Goal: Book appointment/travel/reservation

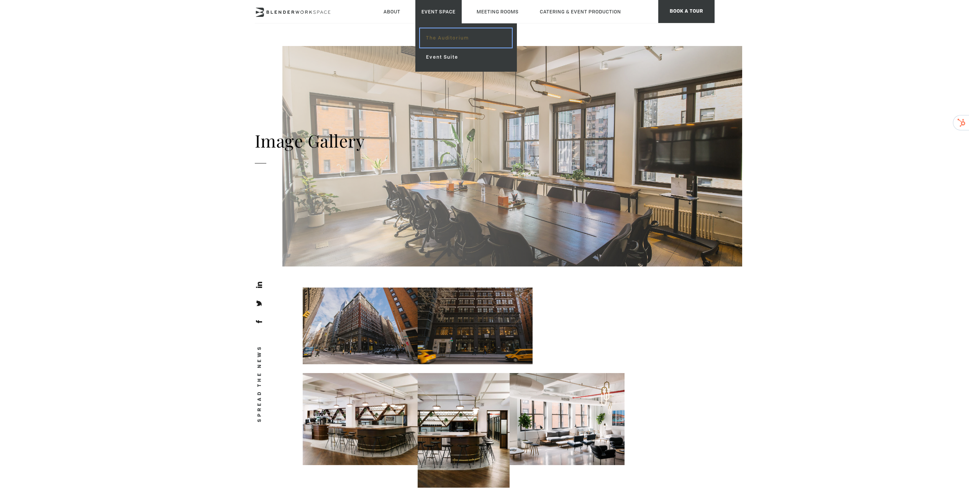
click at [451, 36] on link "The Auditorium" at bounding box center [466, 37] width 92 height 19
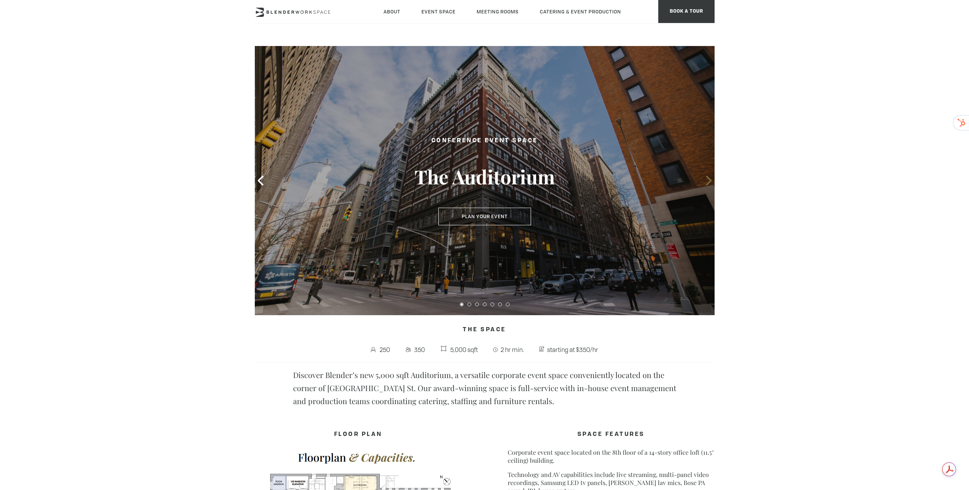
click at [709, 179] on icon at bounding box center [709, 181] width 6 height 10
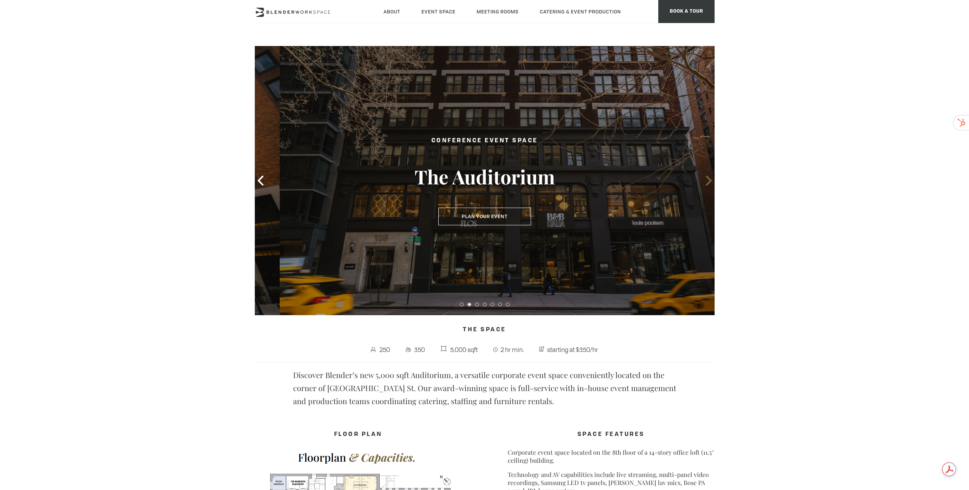
click at [709, 179] on icon at bounding box center [709, 181] width 6 height 10
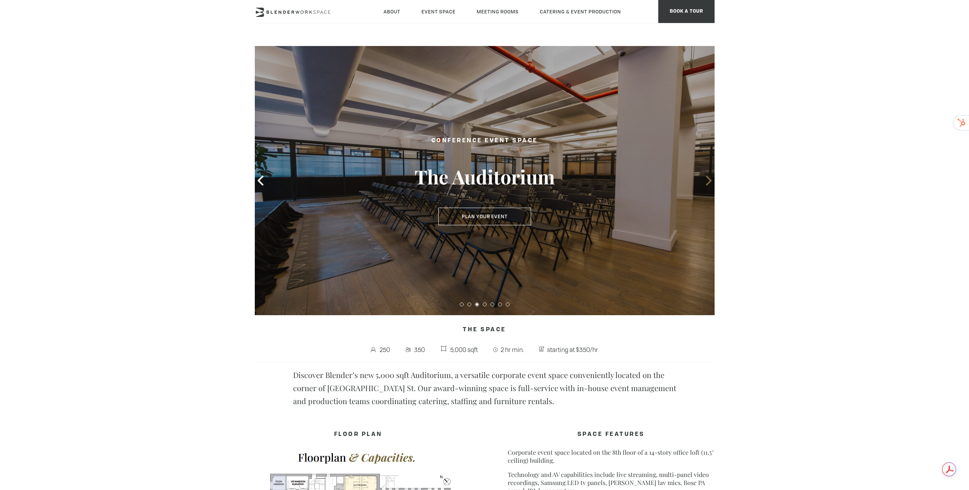
click at [709, 179] on icon at bounding box center [709, 181] width 6 height 10
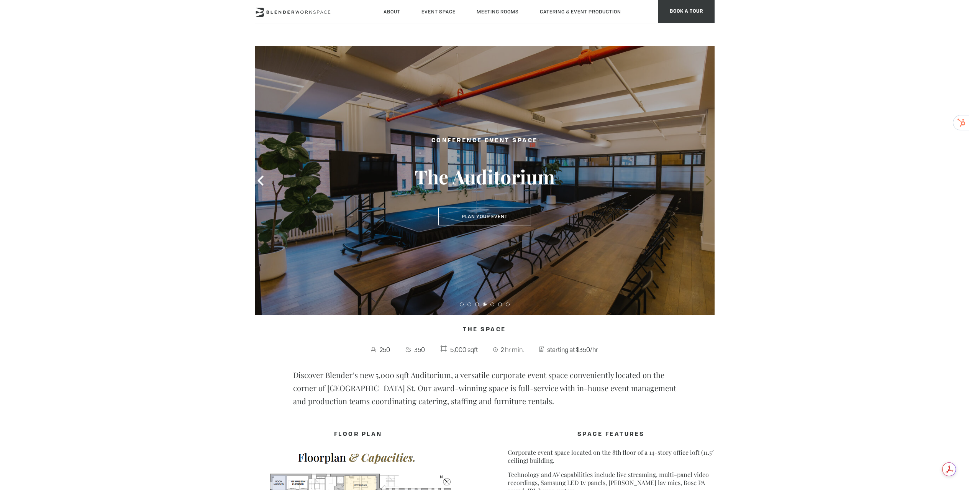
click at [709, 179] on icon at bounding box center [709, 181] width 6 height 10
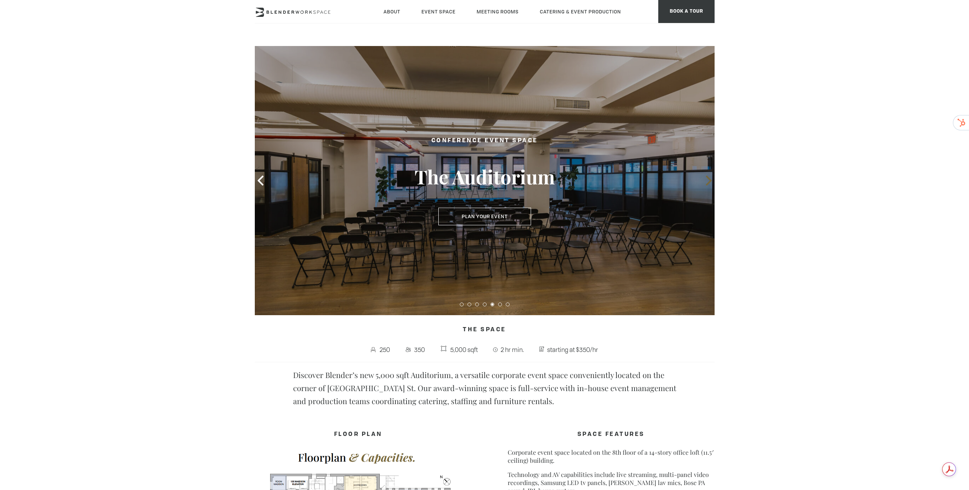
click at [709, 179] on icon at bounding box center [709, 181] width 6 height 10
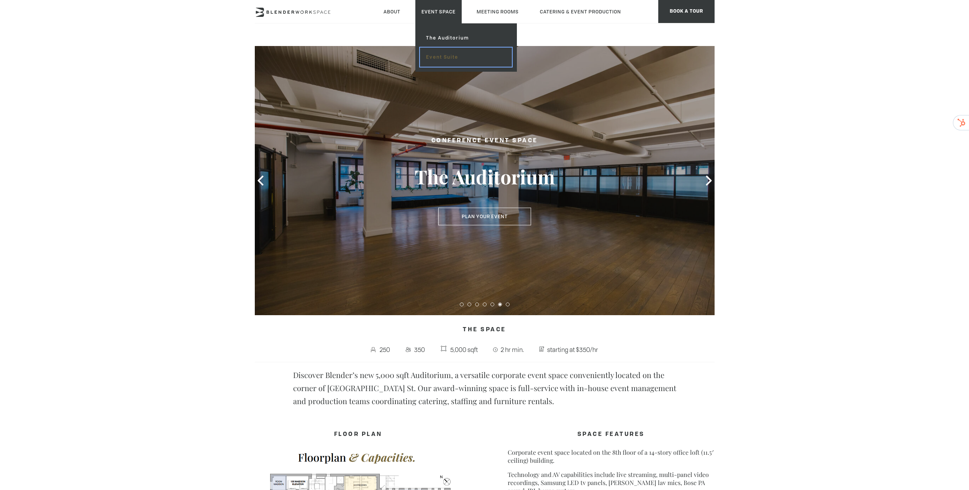
click at [446, 56] on link "Event Suite" at bounding box center [466, 57] width 92 height 19
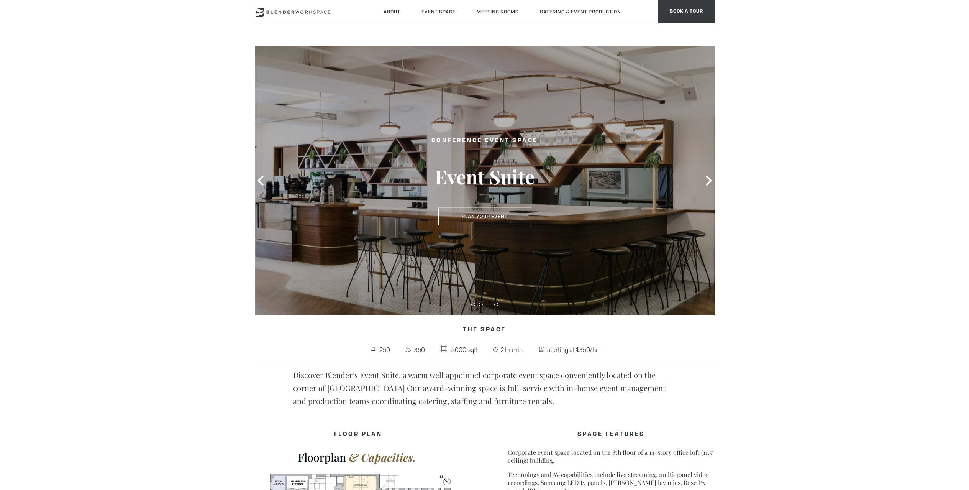
type div "[DATE]"
click at [706, 181] on icon at bounding box center [709, 181] width 10 height 10
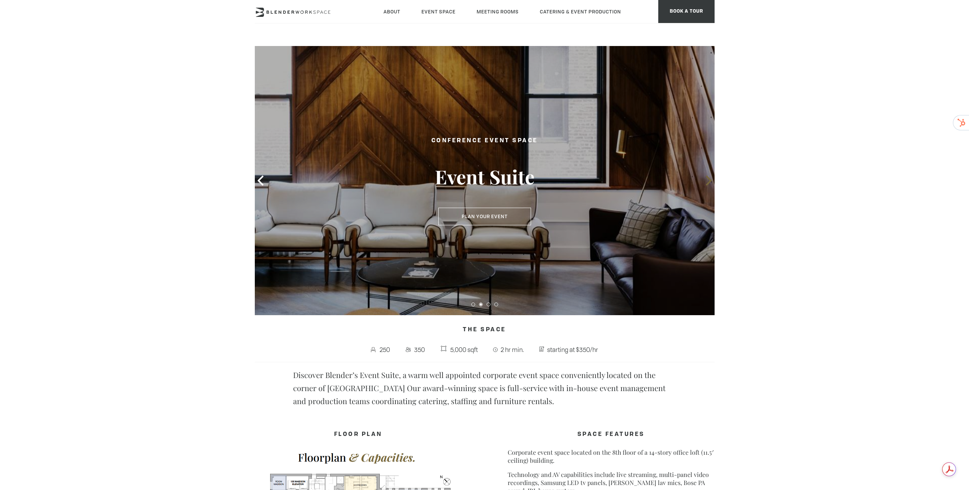
click at [706, 181] on icon at bounding box center [709, 181] width 10 height 10
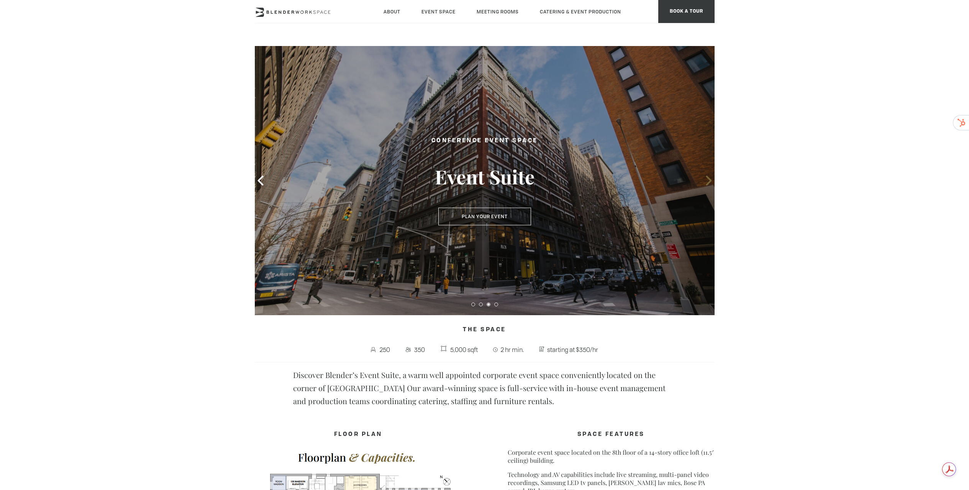
click at [706, 181] on icon at bounding box center [709, 181] width 10 height 10
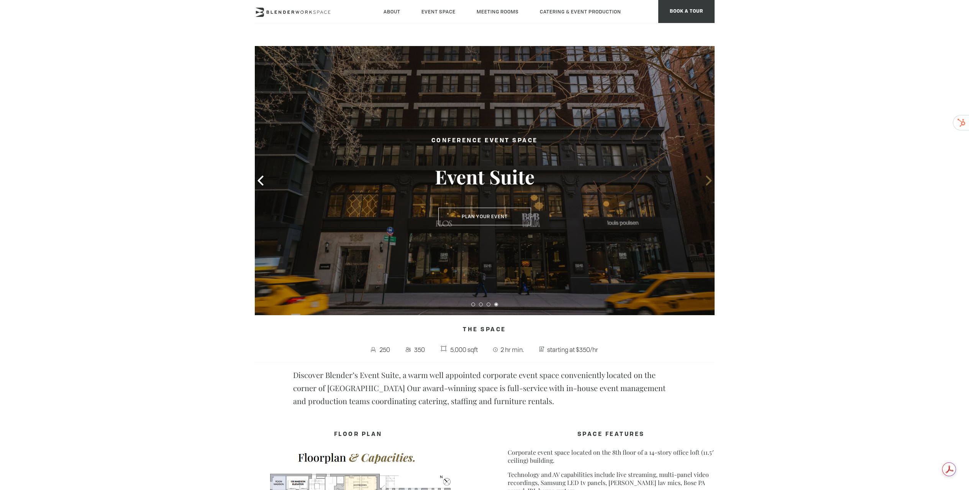
click at [706, 181] on icon at bounding box center [709, 181] width 10 height 10
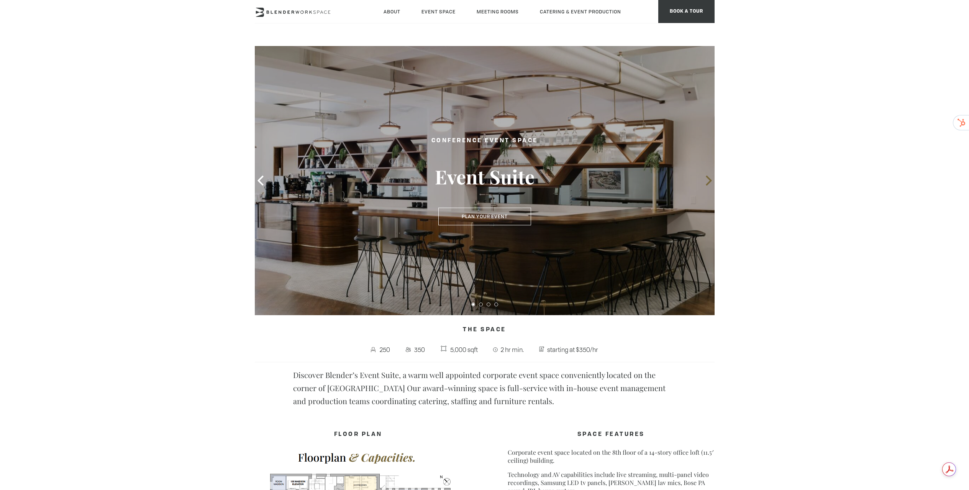
click at [706, 181] on icon at bounding box center [709, 181] width 10 height 10
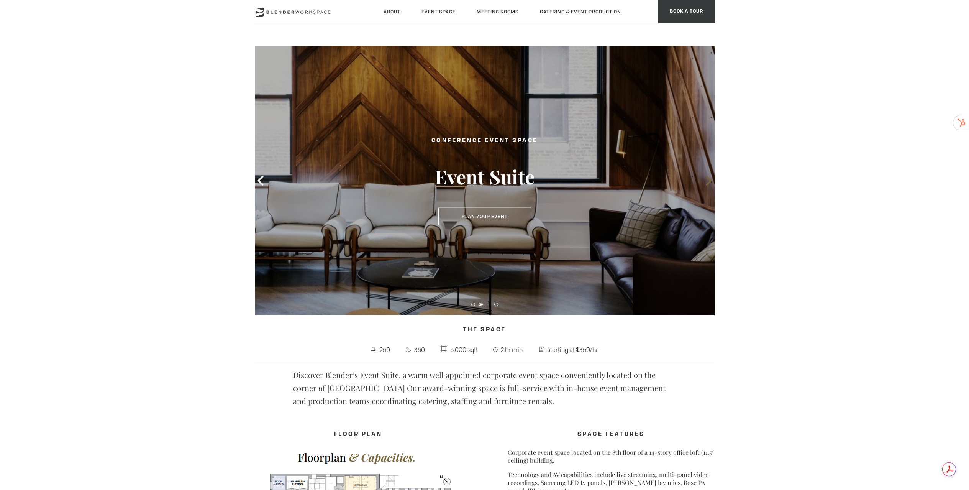
click at [711, 183] on icon at bounding box center [709, 181] width 10 height 10
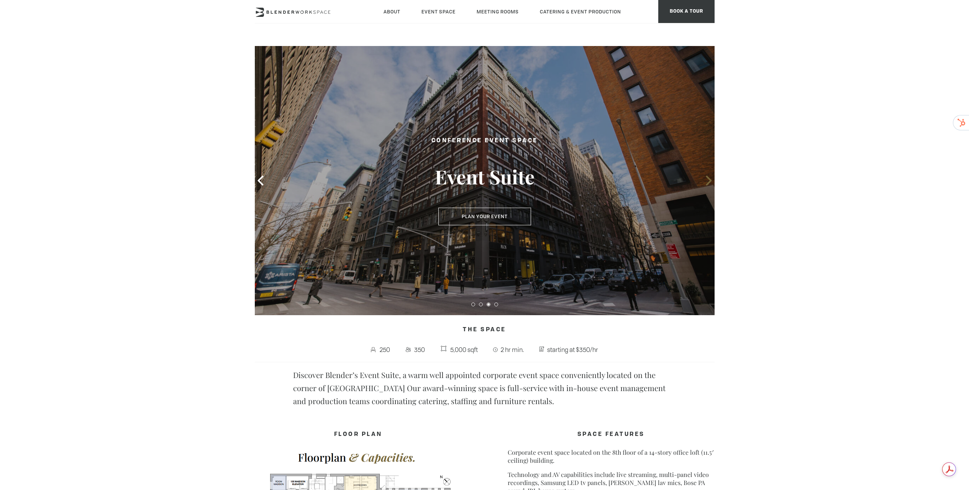
click at [711, 183] on icon at bounding box center [709, 181] width 10 height 10
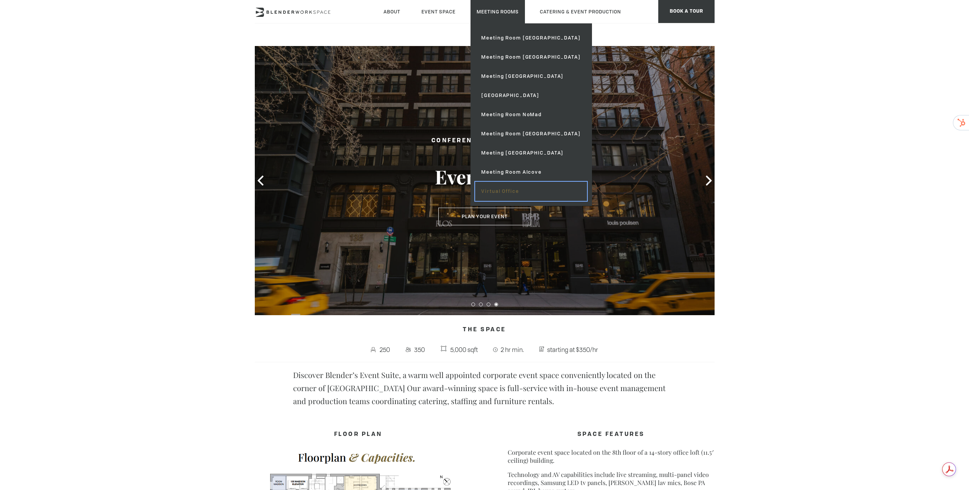
click at [503, 193] on link "Virtual Office" at bounding box center [531, 191] width 112 height 19
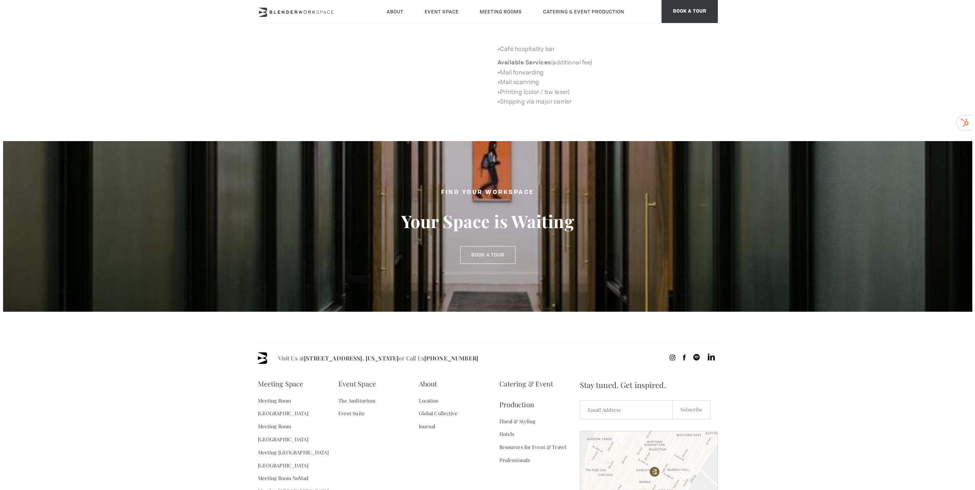
scroll to position [85, 0]
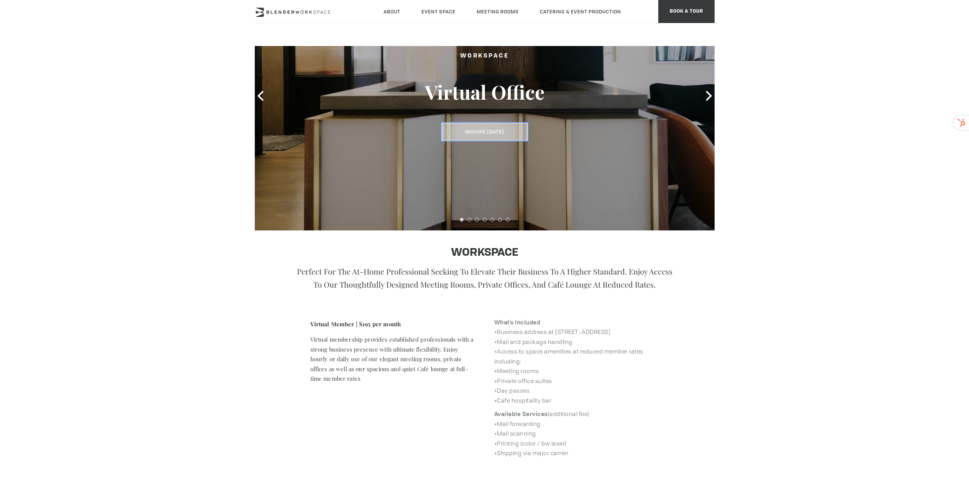
click at [488, 130] on button "Inquire Today" at bounding box center [485, 132] width 86 height 18
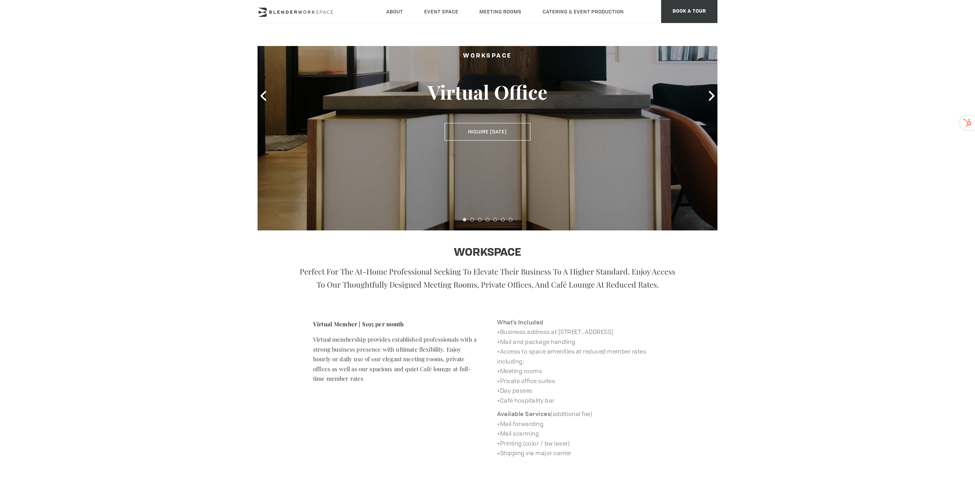
click at [751, 299] on div "Workspace Virtual Office Inquire Today Inquire Today WORKSPACE Perfect for the …" at bounding box center [487, 327] width 975 height 733
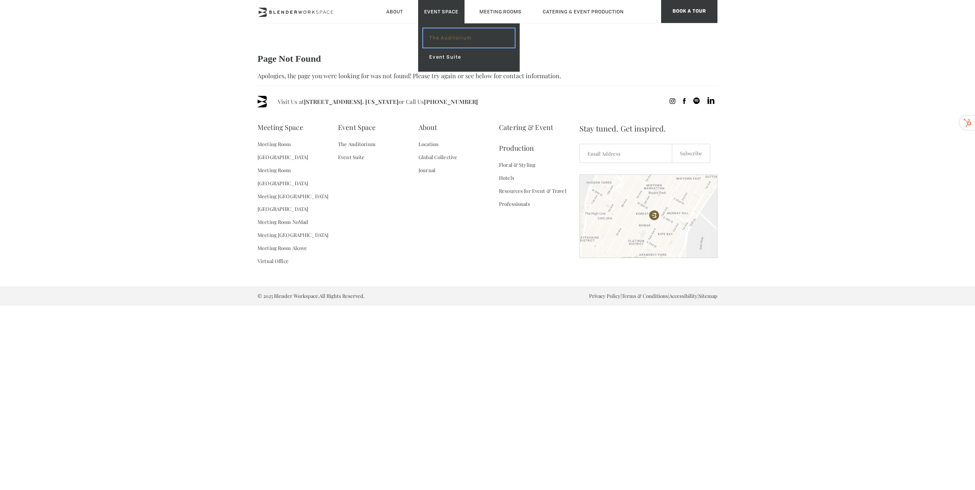
click at [442, 44] on link "The Auditorium" at bounding box center [469, 37] width 92 height 19
